Goal: Information Seeking & Learning: Learn about a topic

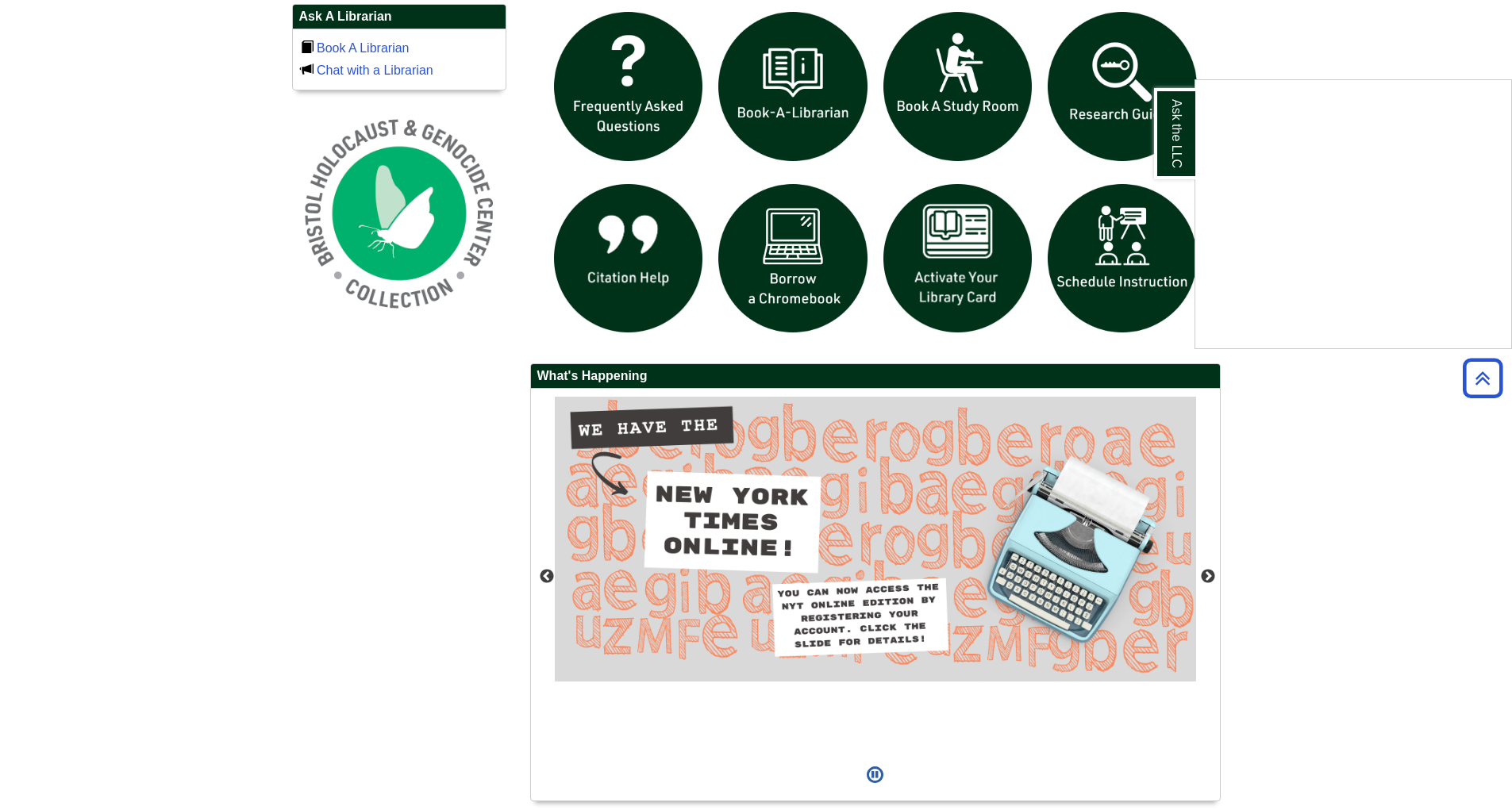
scroll to position [1190, 0]
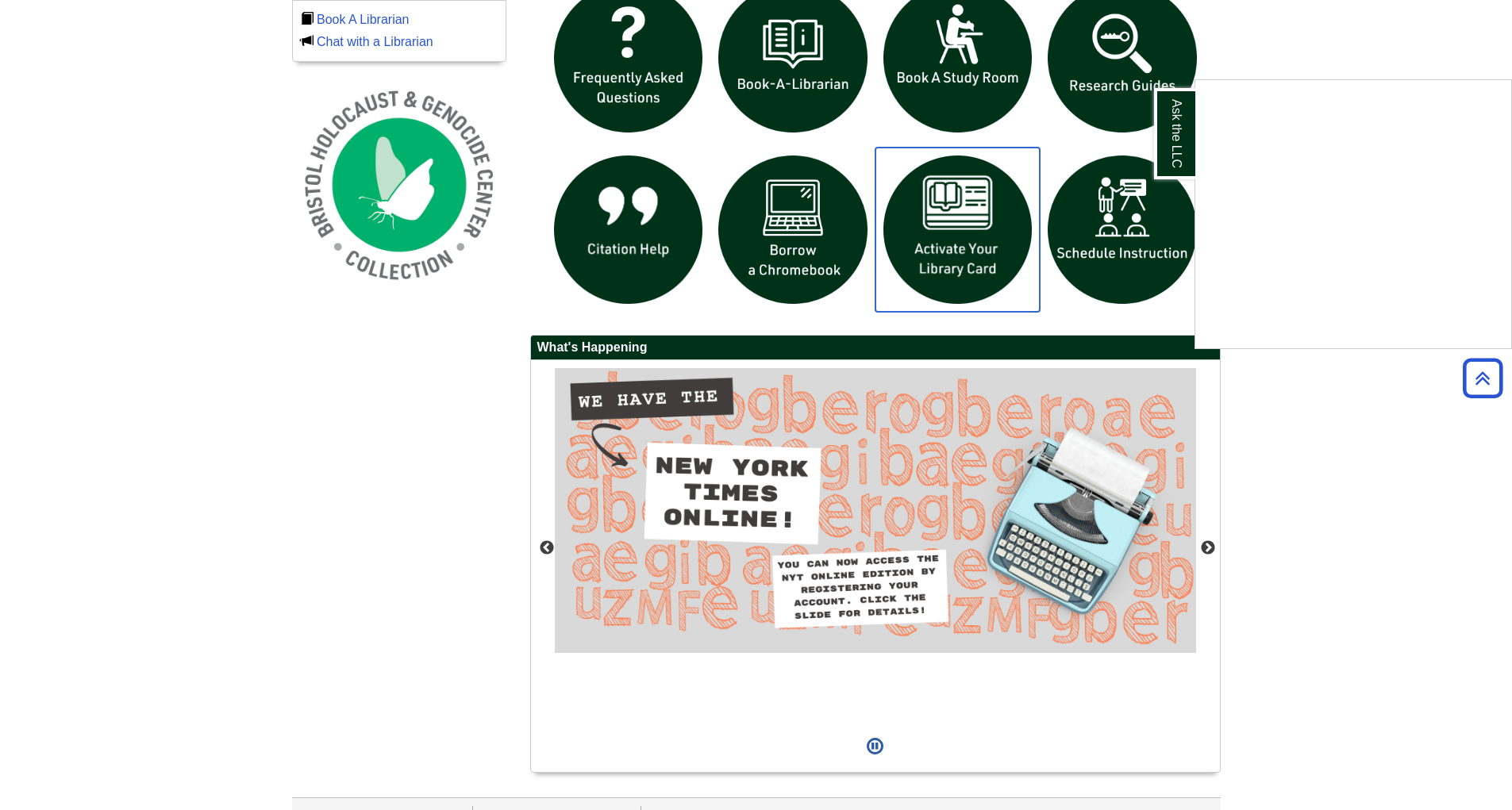
drag, startPoint x: 945, startPoint y: 230, endPoint x: 938, endPoint y: 224, distance: 9.2
click at [938, 224] on img "slideshow" at bounding box center [958, 230] width 165 height 165
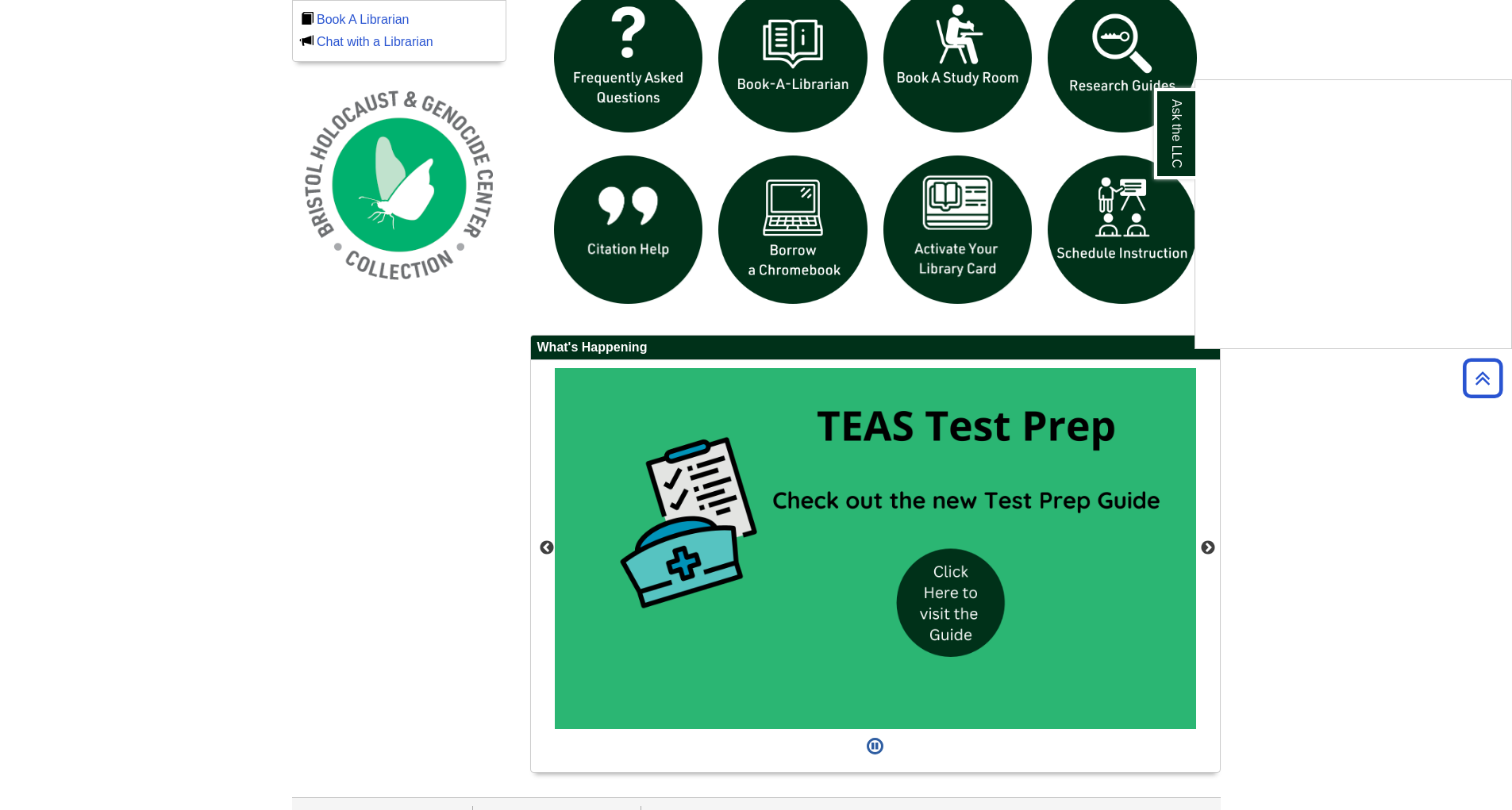
drag, startPoint x: 1406, startPoint y: 505, endPoint x: 1358, endPoint y: 477, distance: 55.6
click at [1406, 504] on div "Ask the LLC" at bounding box center [756, 405] width 1512 height 810
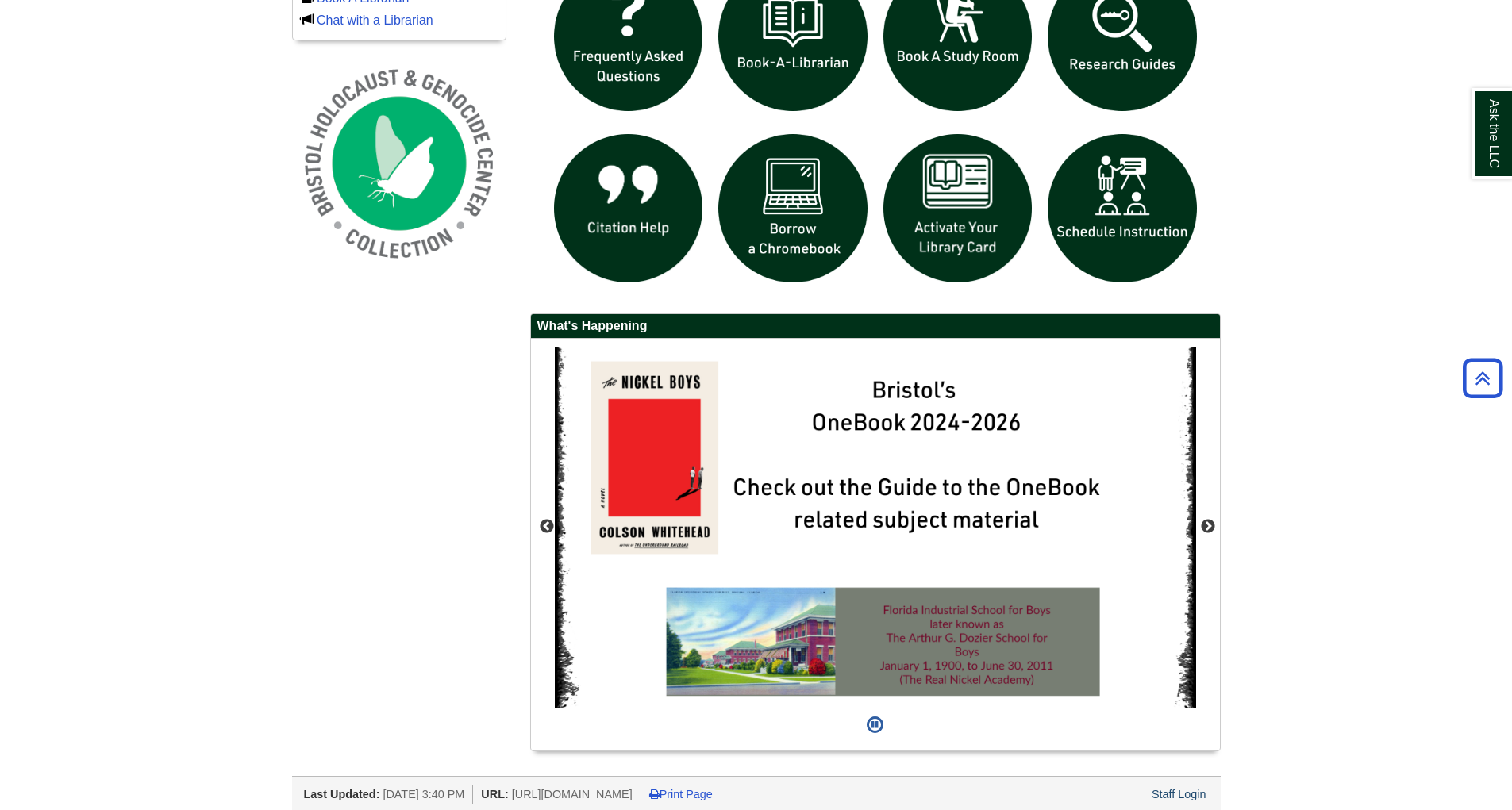
scroll to position [1217, 0]
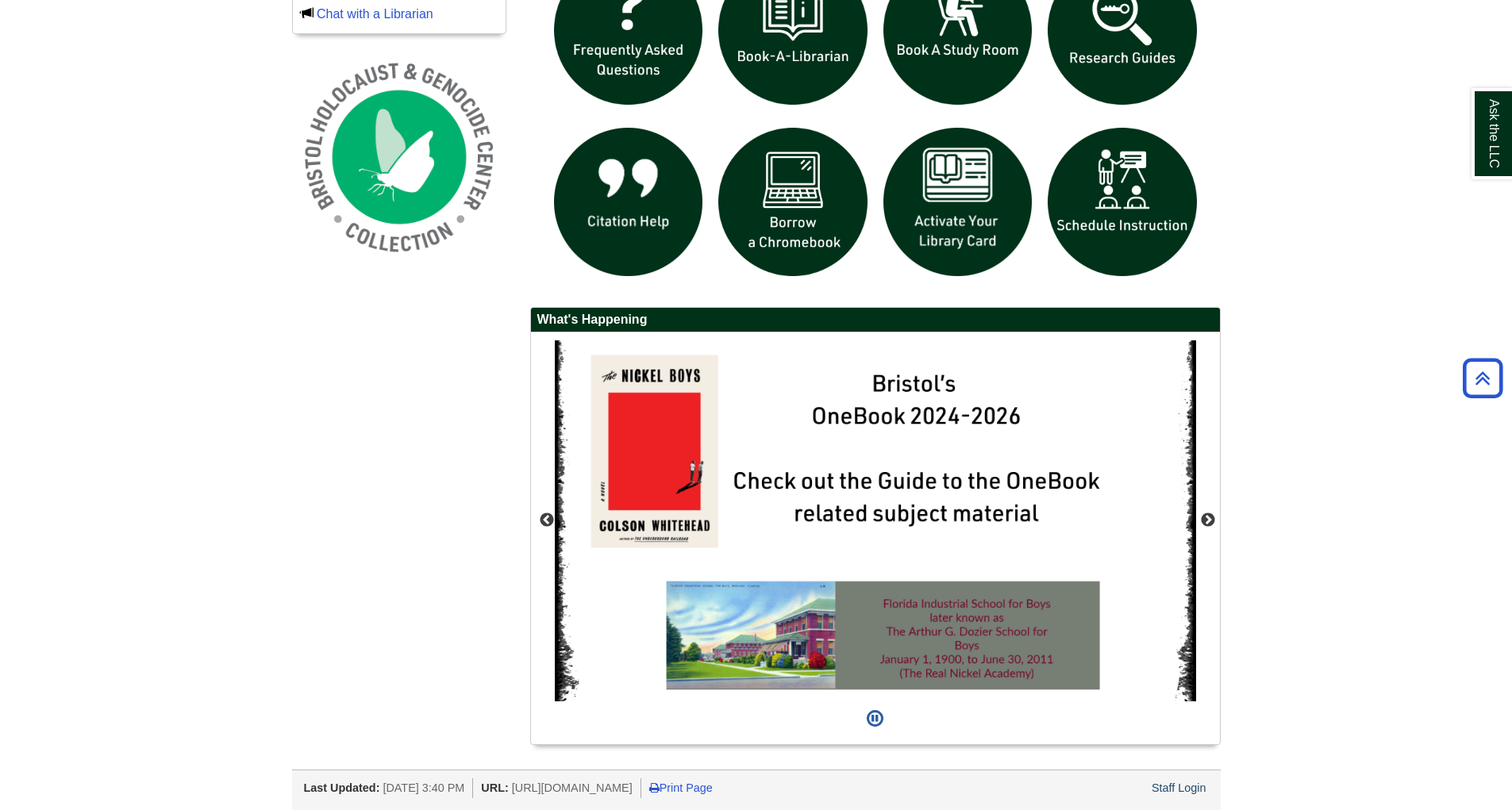
click at [537, 516] on div "Previous Next" at bounding box center [875, 538] width 689 height 412
click at [546, 518] on button "Previous" at bounding box center [546, 520] width 16 height 16
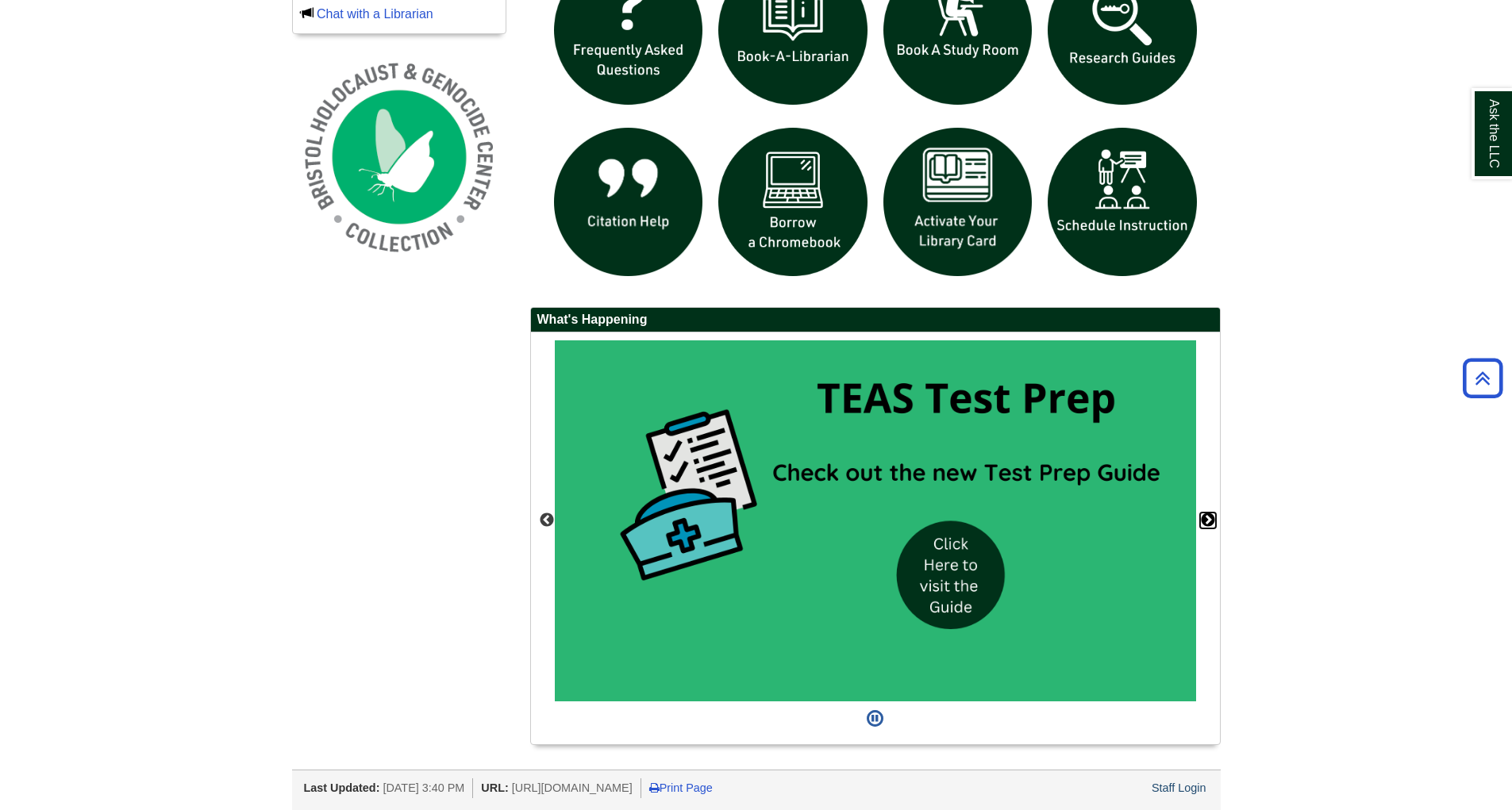
click at [1212, 518] on button "Next" at bounding box center [1207, 520] width 16 height 16
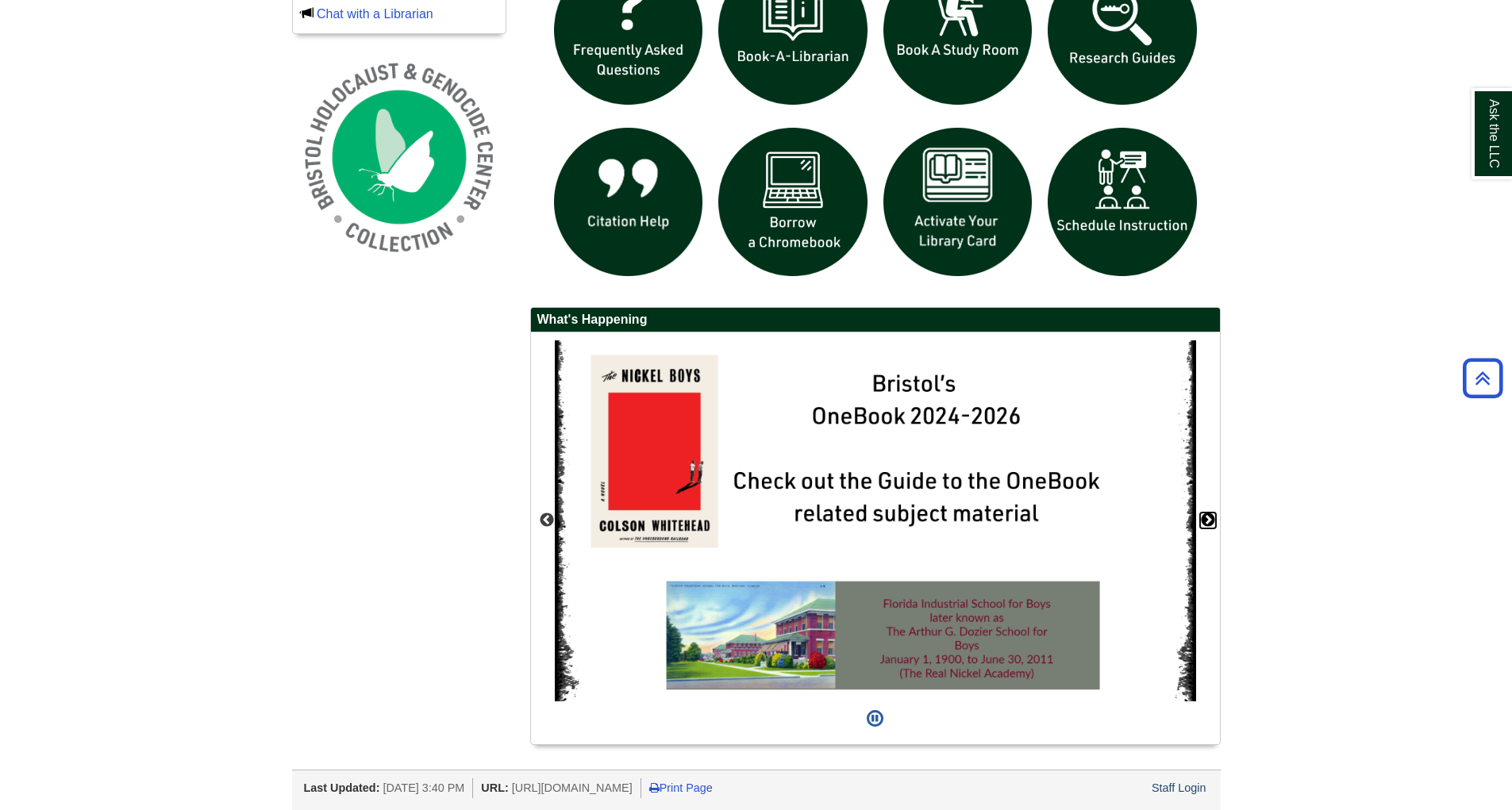
click at [1212, 518] on button "Next" at bounding box center [1207, 520] width 16 height 16
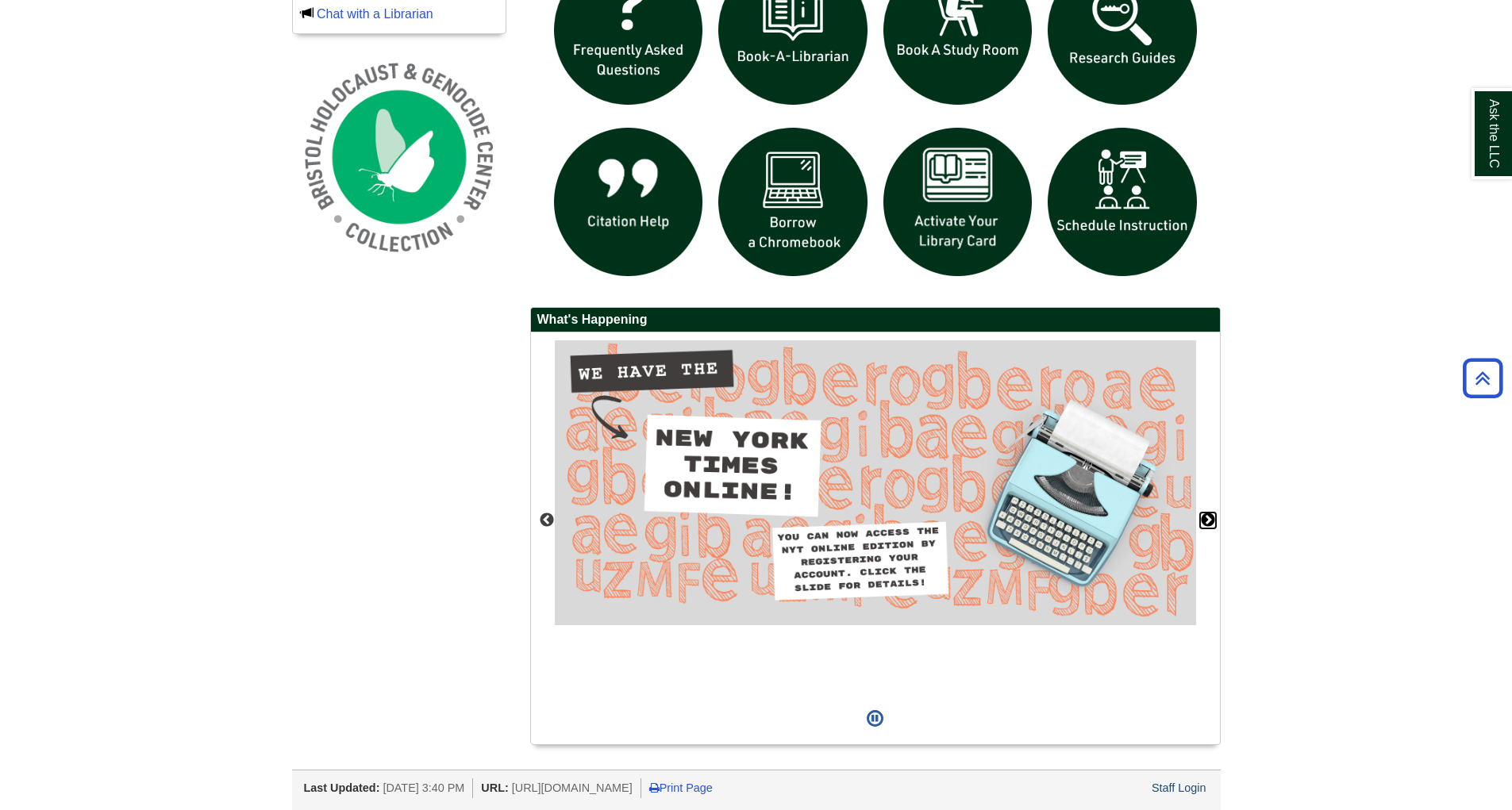
click at [1212, 518] on button "Next" at bounding box center [1207, 520] width 16 height 16
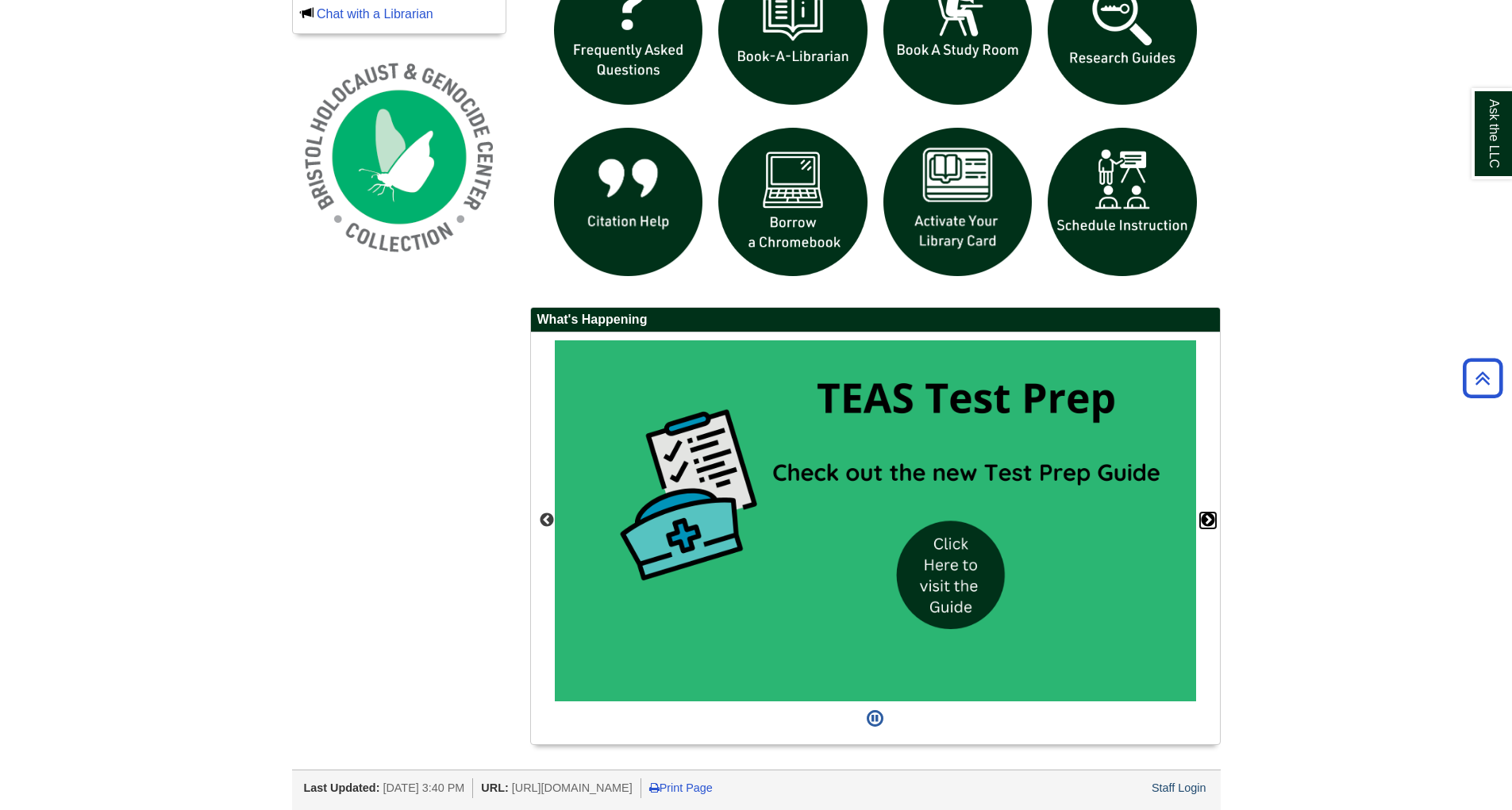
click at [1212, 518] on button "Next" at bounding box center [1207, 520] width 16 height 16
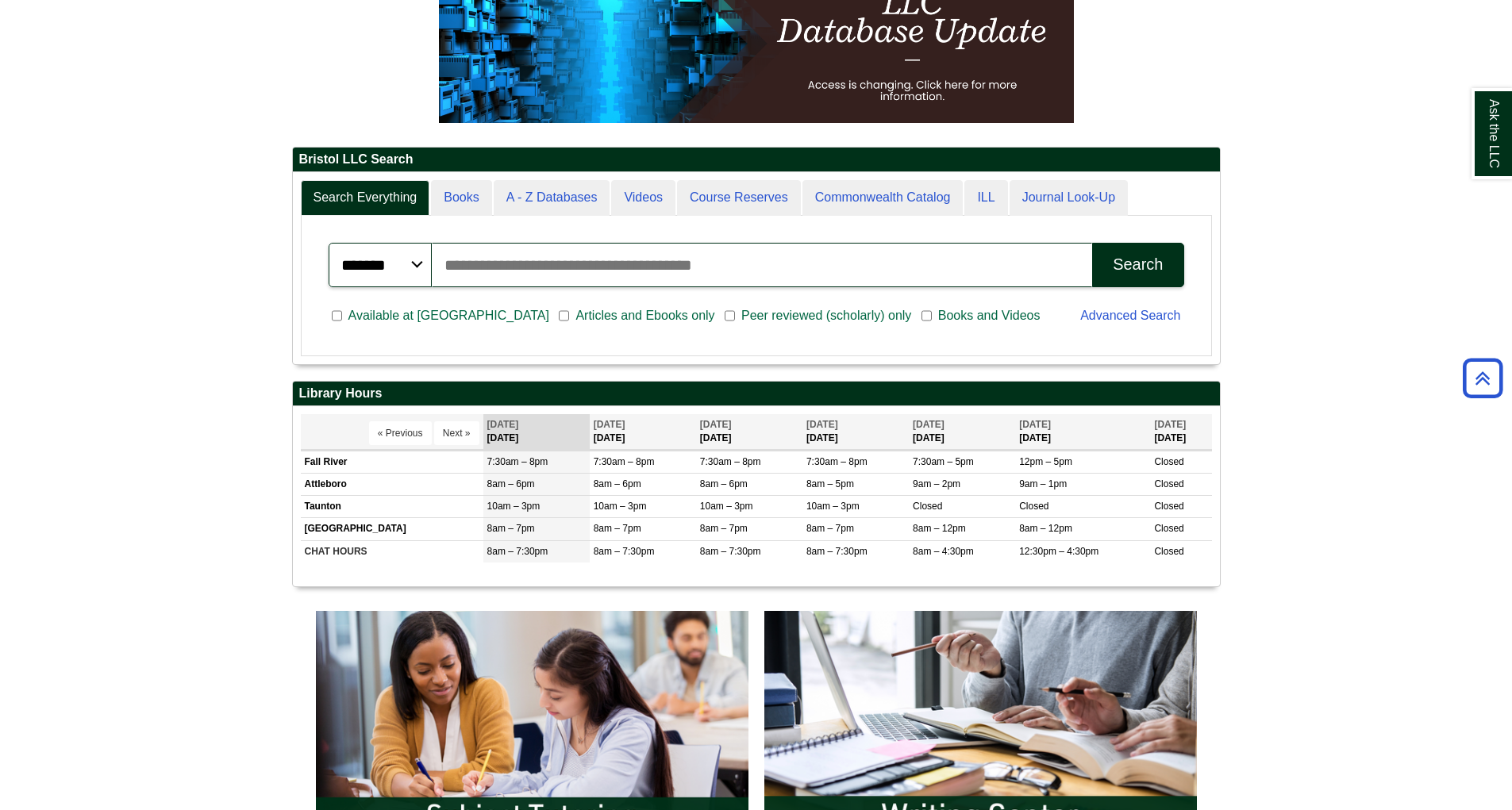
scroll to position [266, 0]
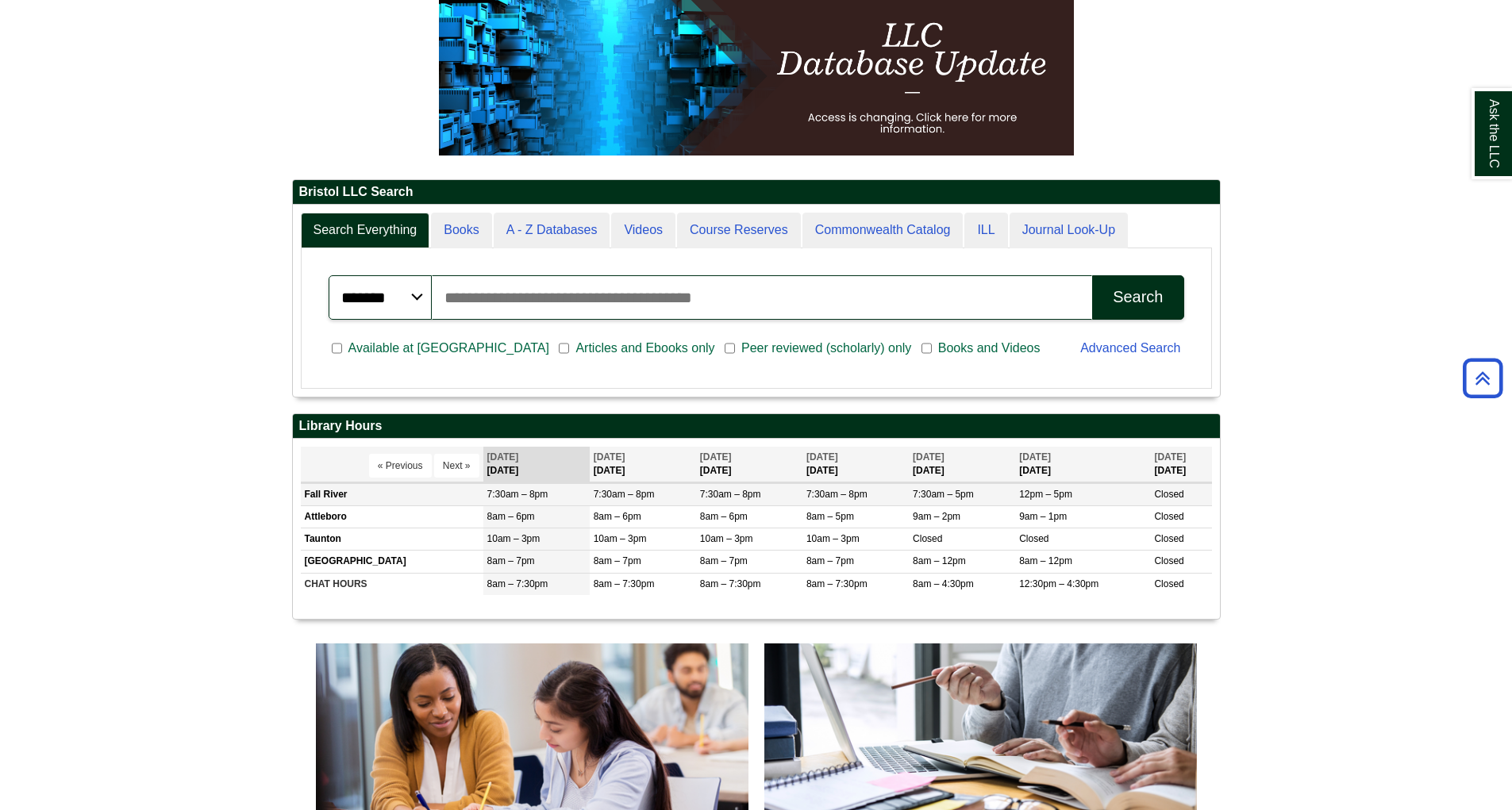
click at [523, 499] on span "7:30am – 8pm" at bounding box center [518, 495] width 61 height 11
click at [537, 499] on span "7:30am – 8pm" at bounding box center [518, 495] width 61 height 11
click at [489, 296] on input "Search articles, books, journals & more" at bounding box center [762, 297] width 661 height 45
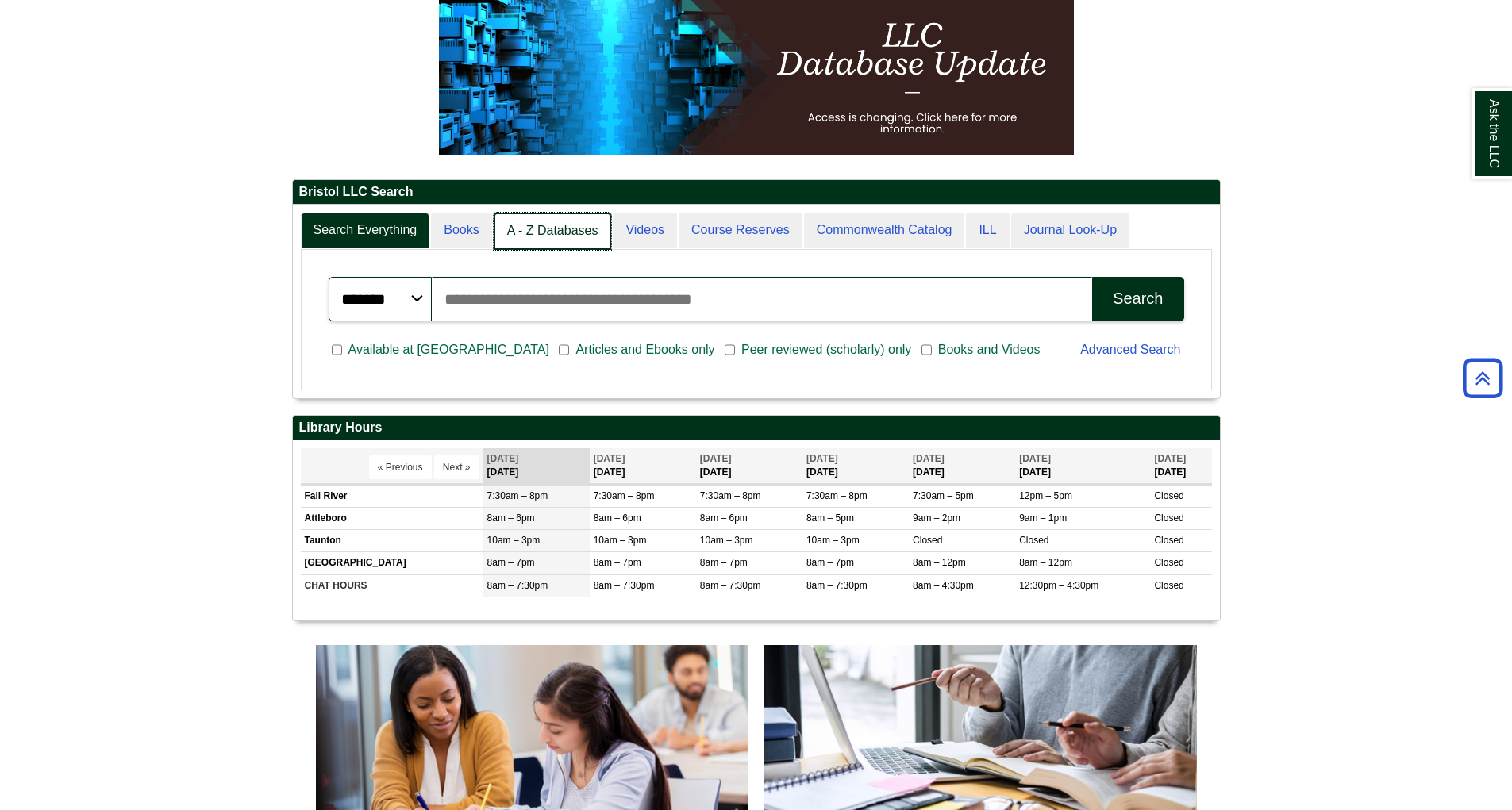
scroll to position [8, 8]
click at [460, 236] on link "Books" at bounding box center [462, 231] width 62 height 37
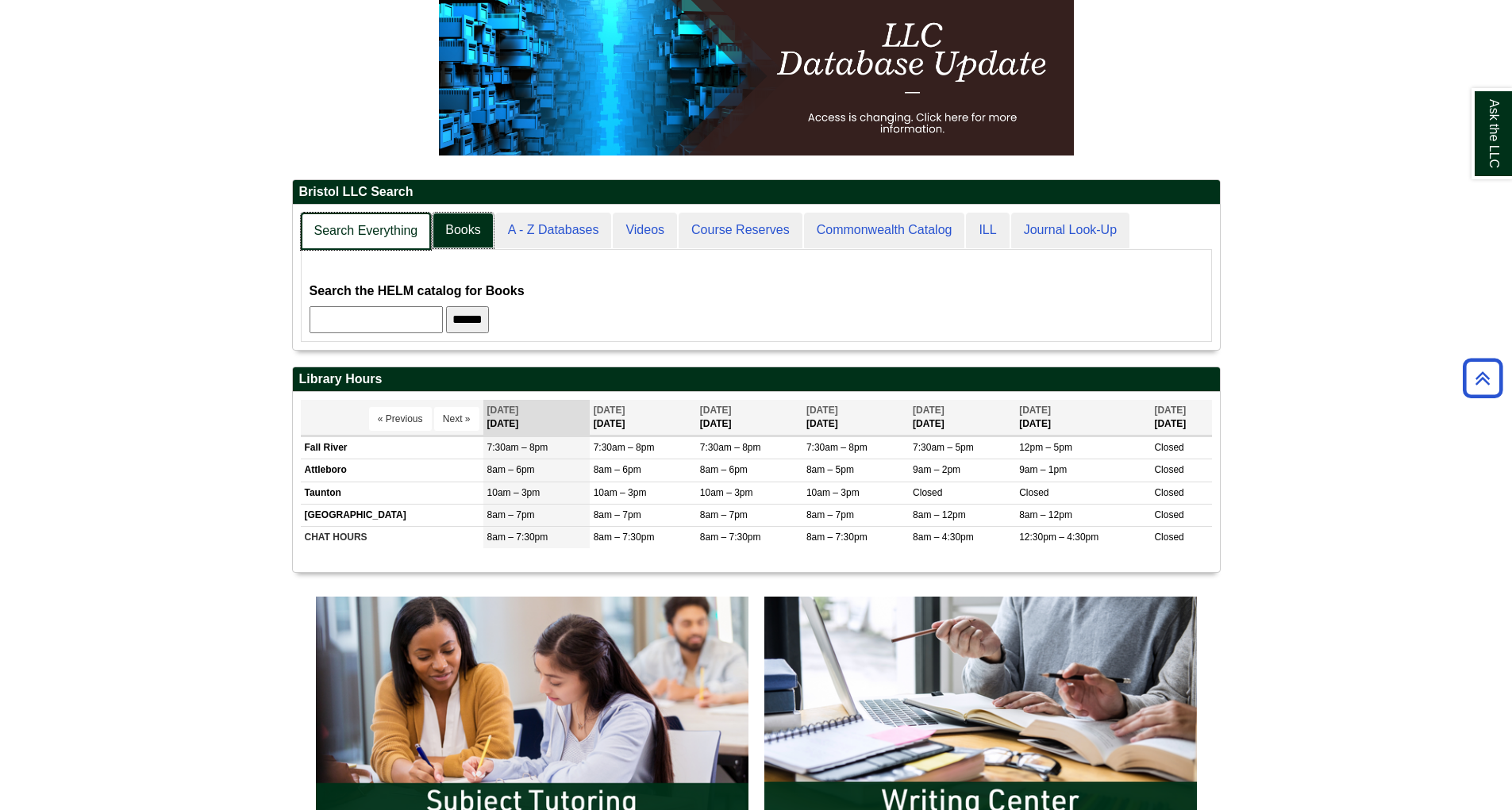
scroll to position [145, 927]
click at [323, 230] on link "Search Everything" at bounding box center [367, 231] width 131 height 37
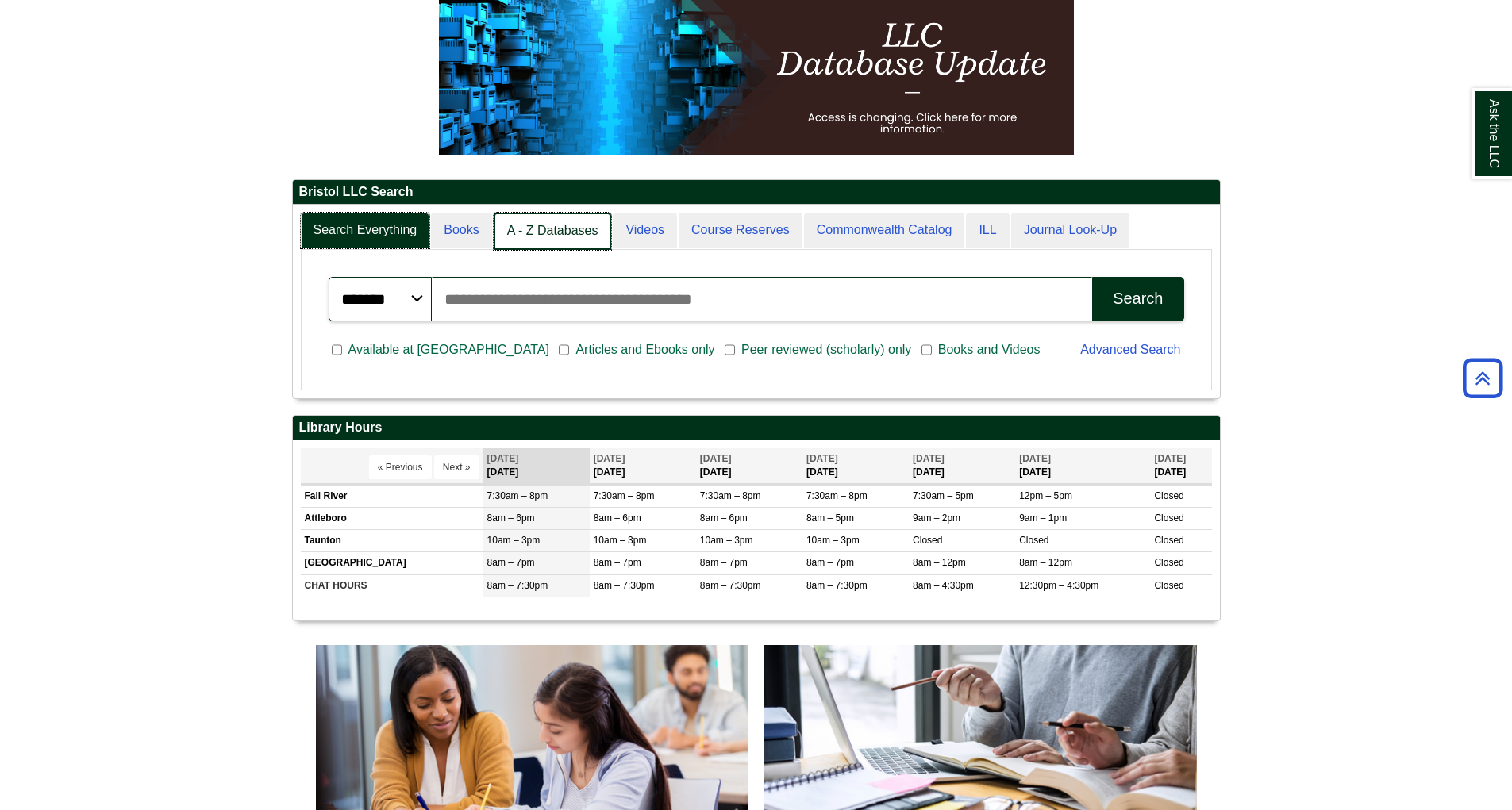
scroll to position [8, 8]
click at [571, 226] on link "A - Z Databases" at bounding box center [553, 231] width 118 height 37
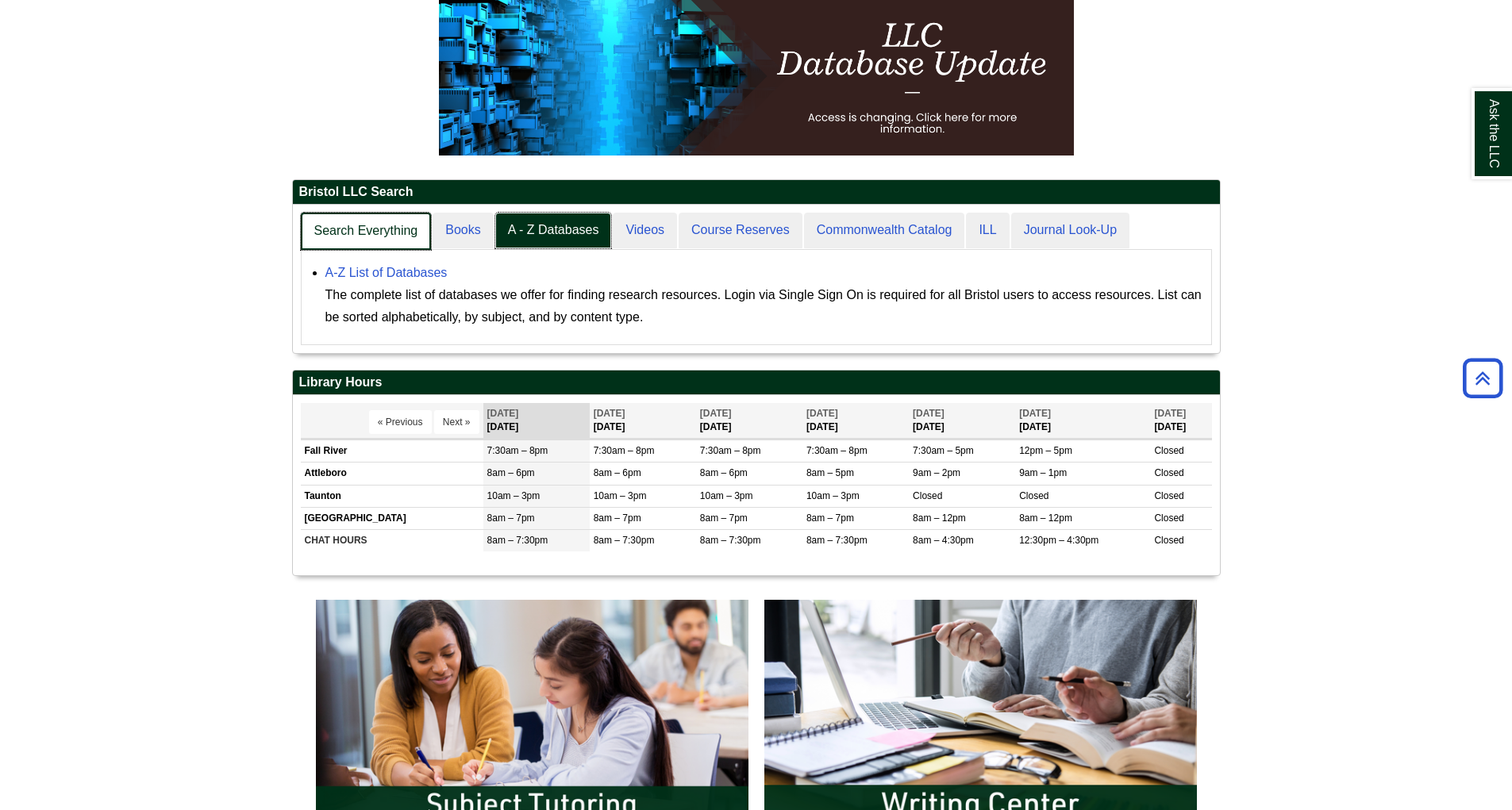
scroll to position [148, 927]
click at [368, 224] on link "Search Everything" at bounding box center [367, 231] width 131 height 37
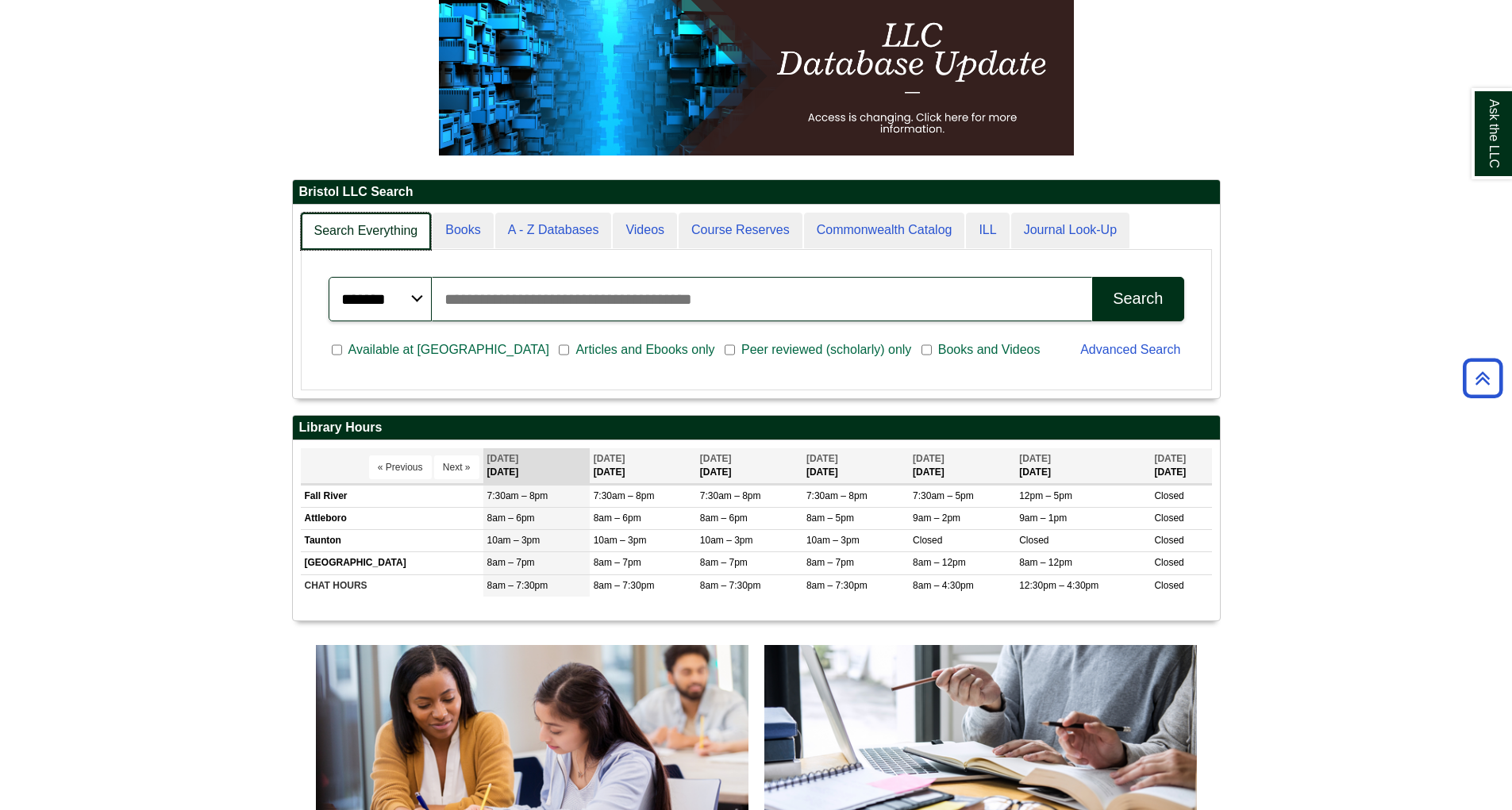
scroll to position [8, 8]
click at [415, 226] on link "Search Everything" at bounding box center [367, 231] width 131 height 37
click at [443, 226] on link "Books" at bounding box center [462, 231] width 62 height 37
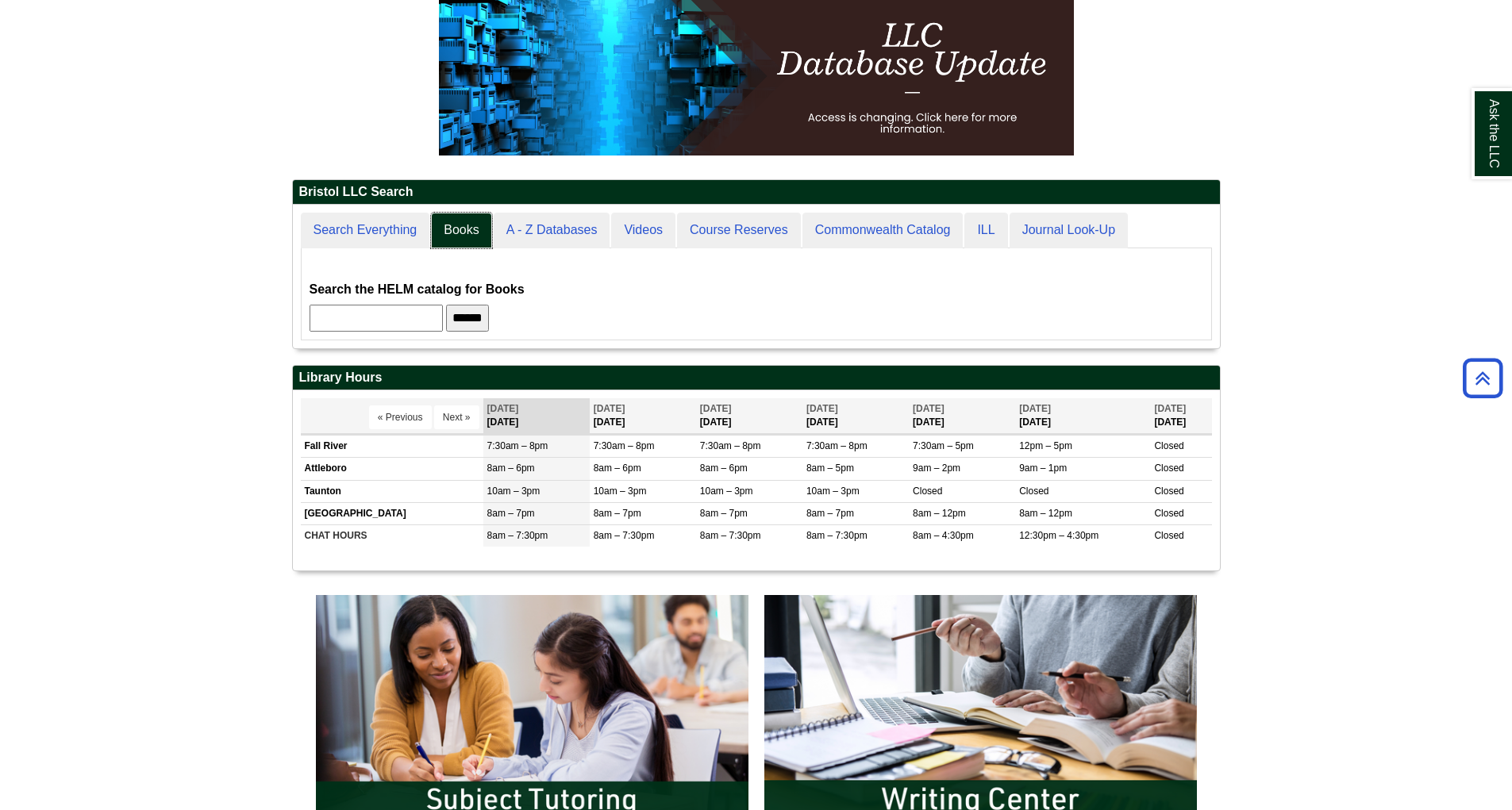
scroll to position [143, 927]
click at [410, 326] on input "text" at bounding box center [376, 318] width 133 height 27
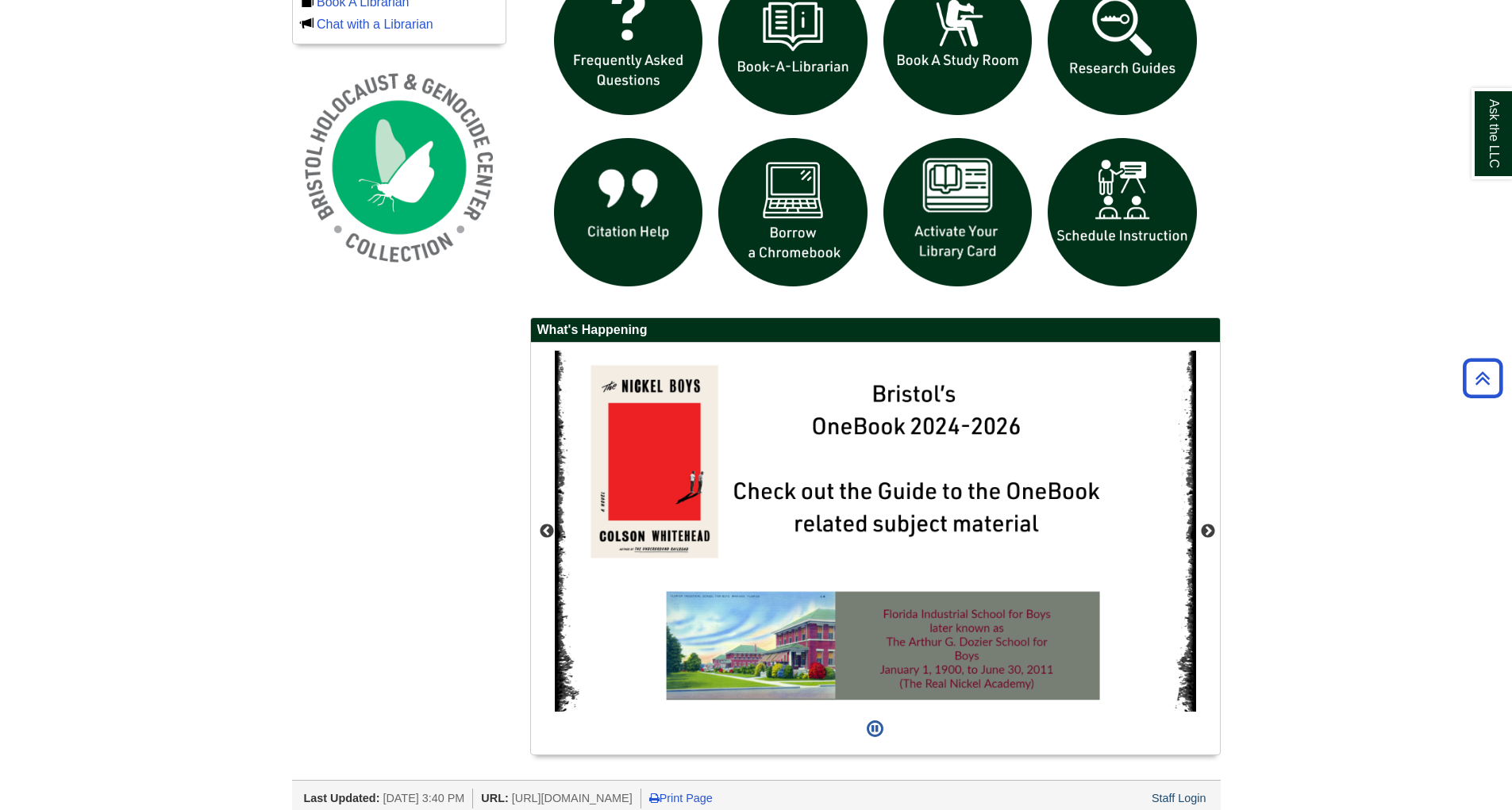
scroll to position [1169, 0]
